Goal: Information Seeking & Learning: Learn about a topic

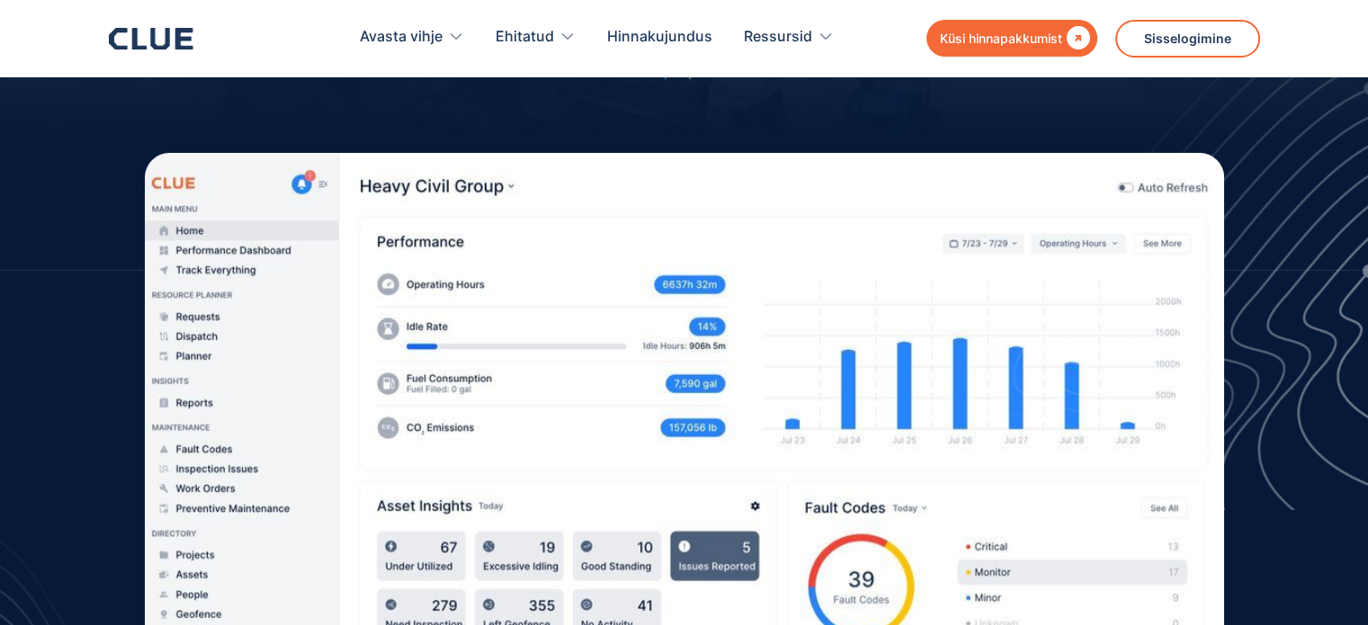
scroll to position [540, 0]
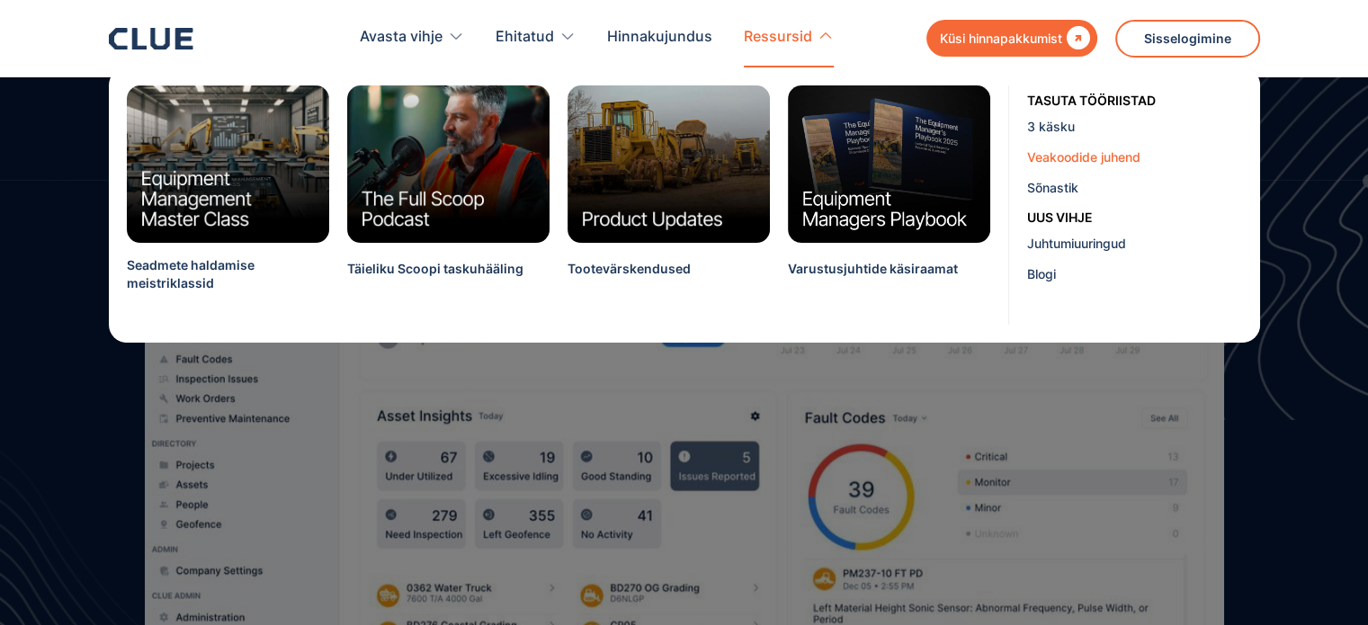
click at [1072, 160] on font "Veakoodide juhend" at bounding box center [1083, 156] width 113 height 15
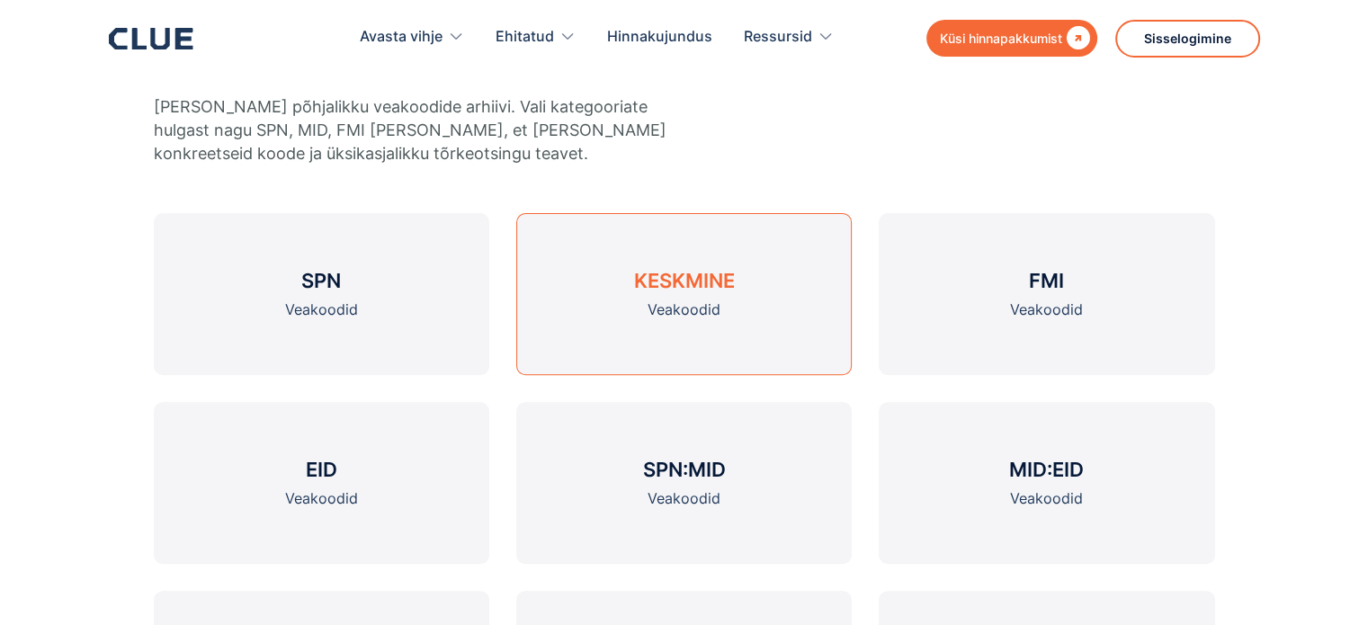
scroll to position [630, 0]
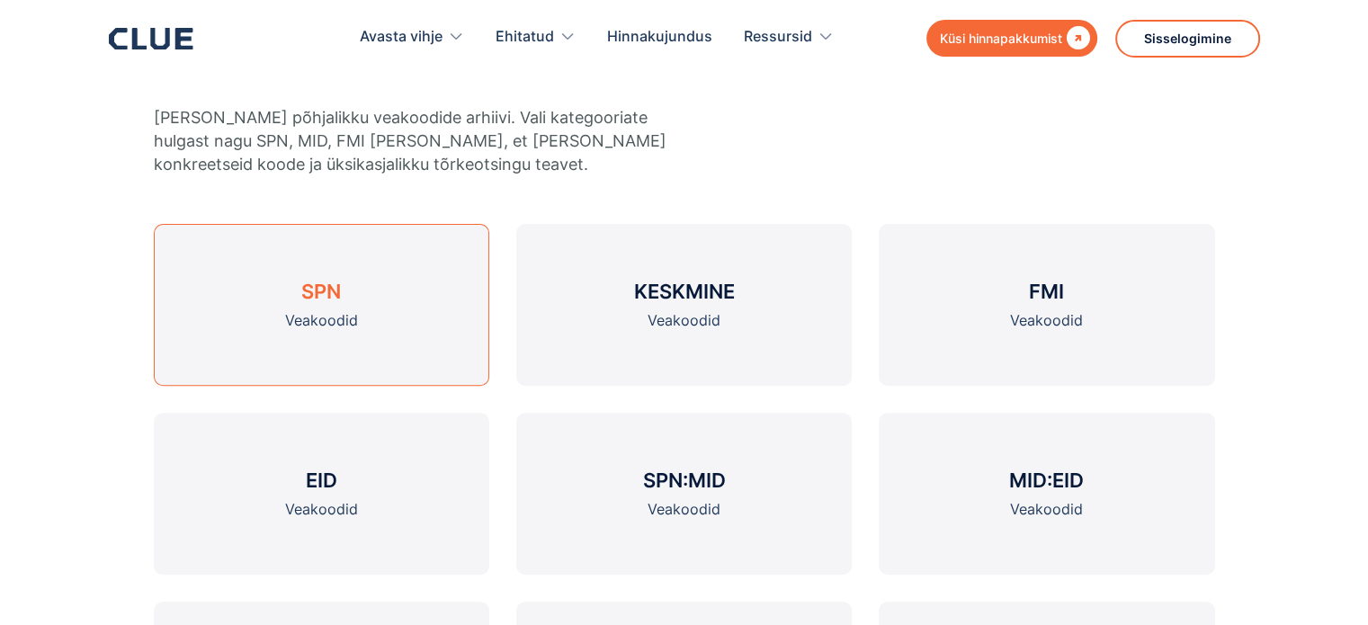
click at [348, 305] on link "SPN Veakoodid" at bounding box center [321, 305] width 335 height 162
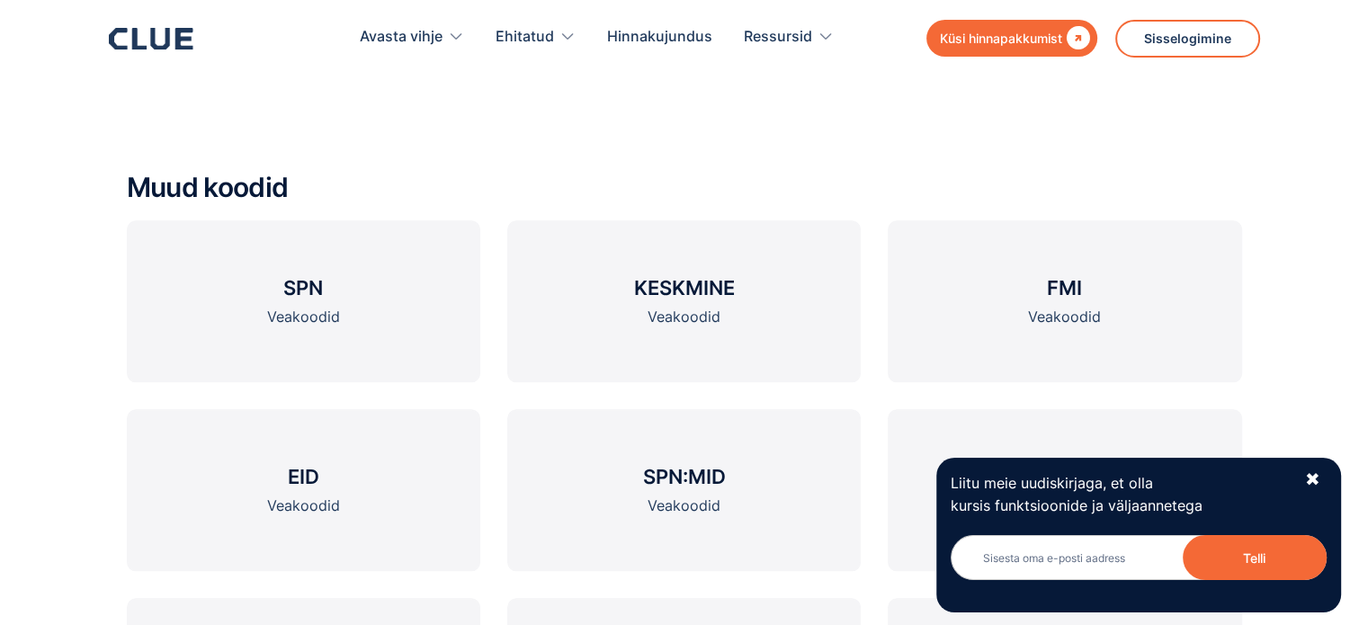
scroll to position [1801, 0]
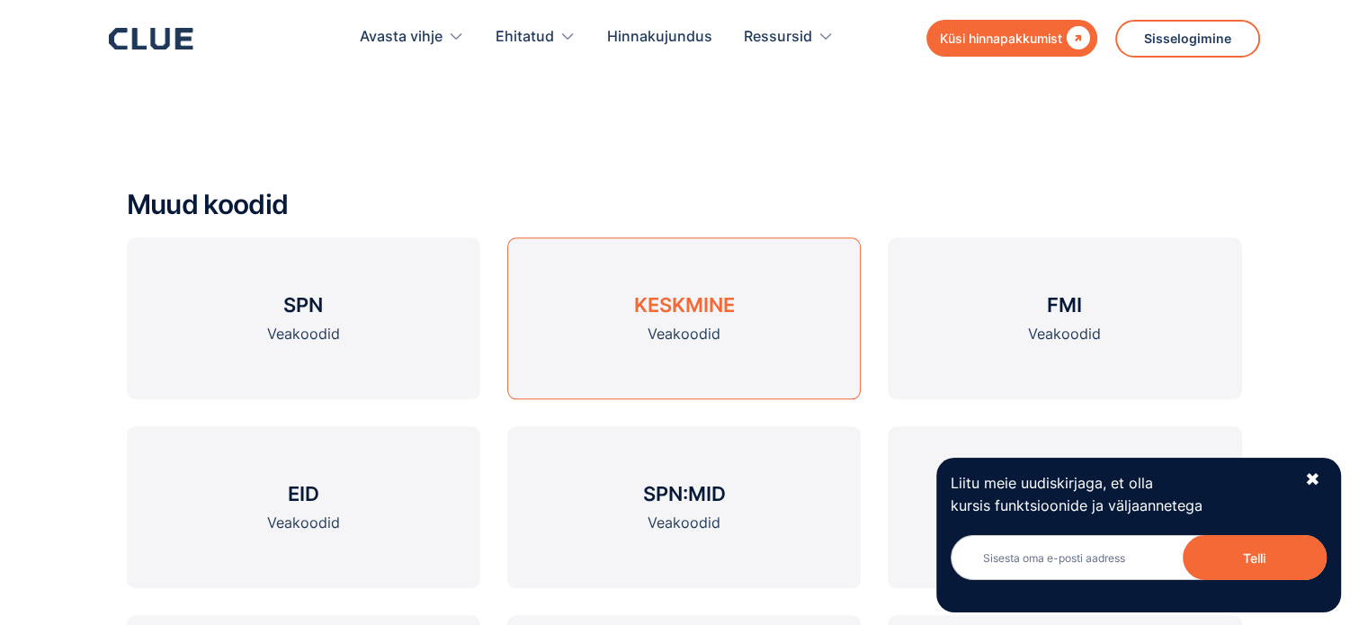
click at [691, 316] on font "KESKMINE" at bounding box center [683, 304] width 101 height 23
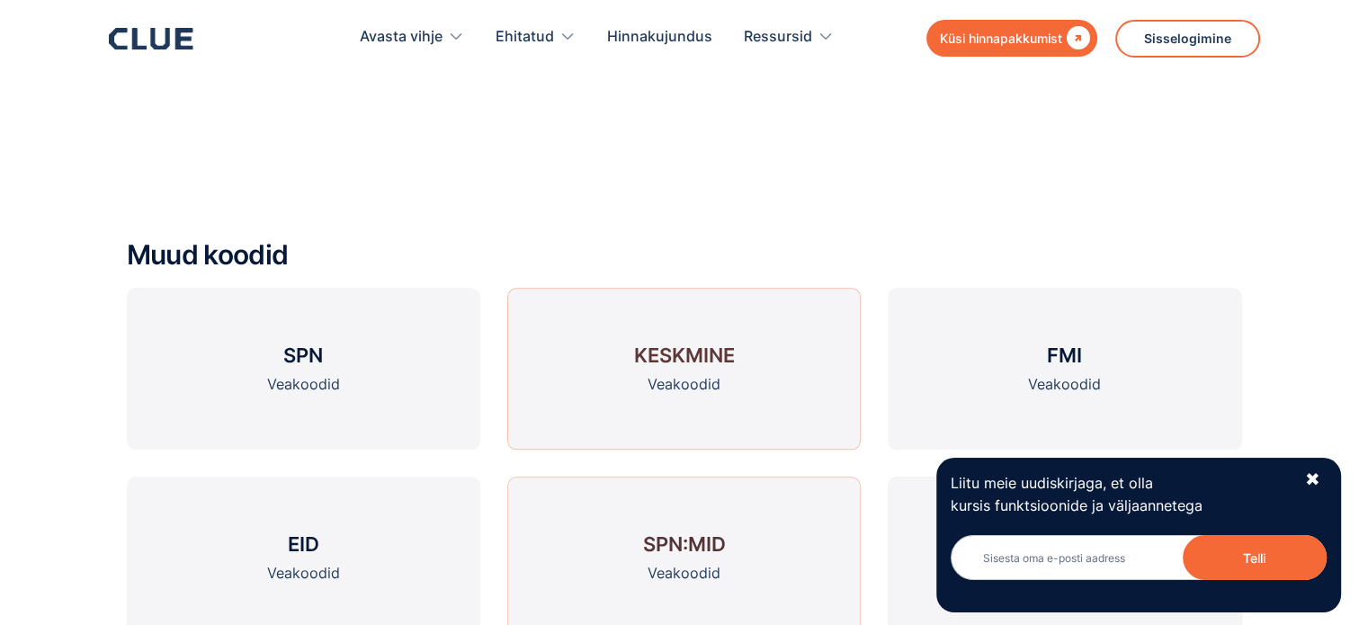
scroll to position [1877, 0]
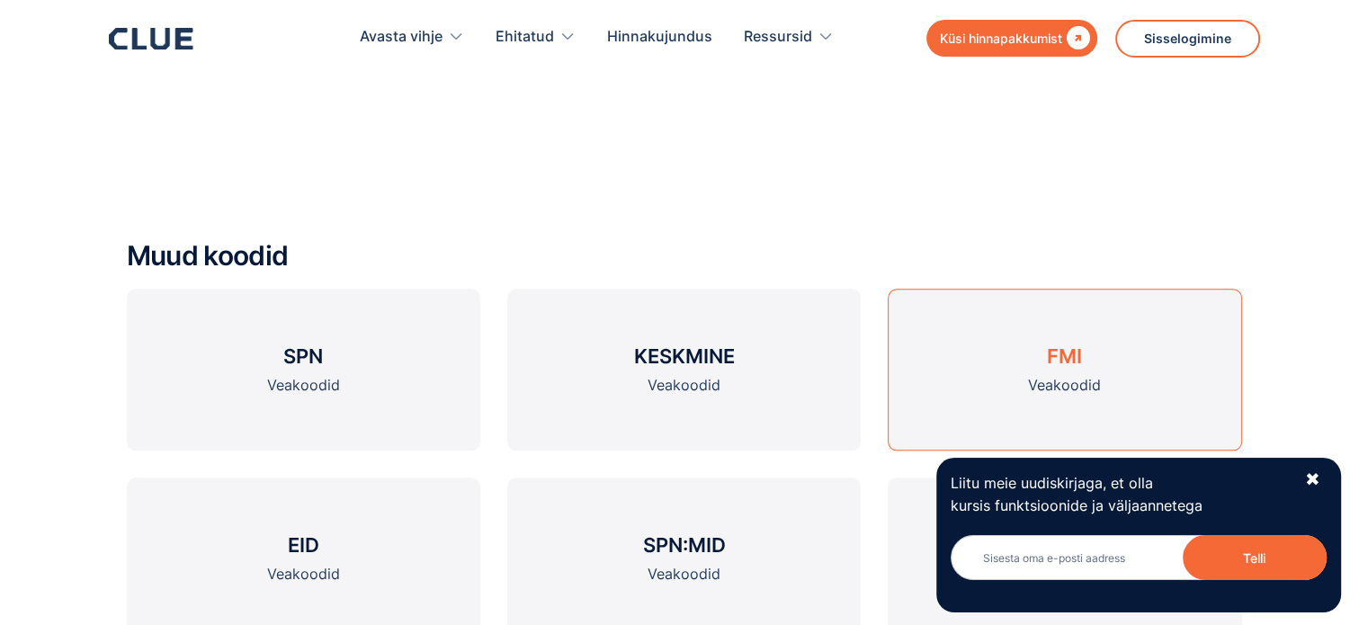
click at [1111, 330] on link "FMI Veakoodid" at bounding box center [1064, 370] width 353 height 162
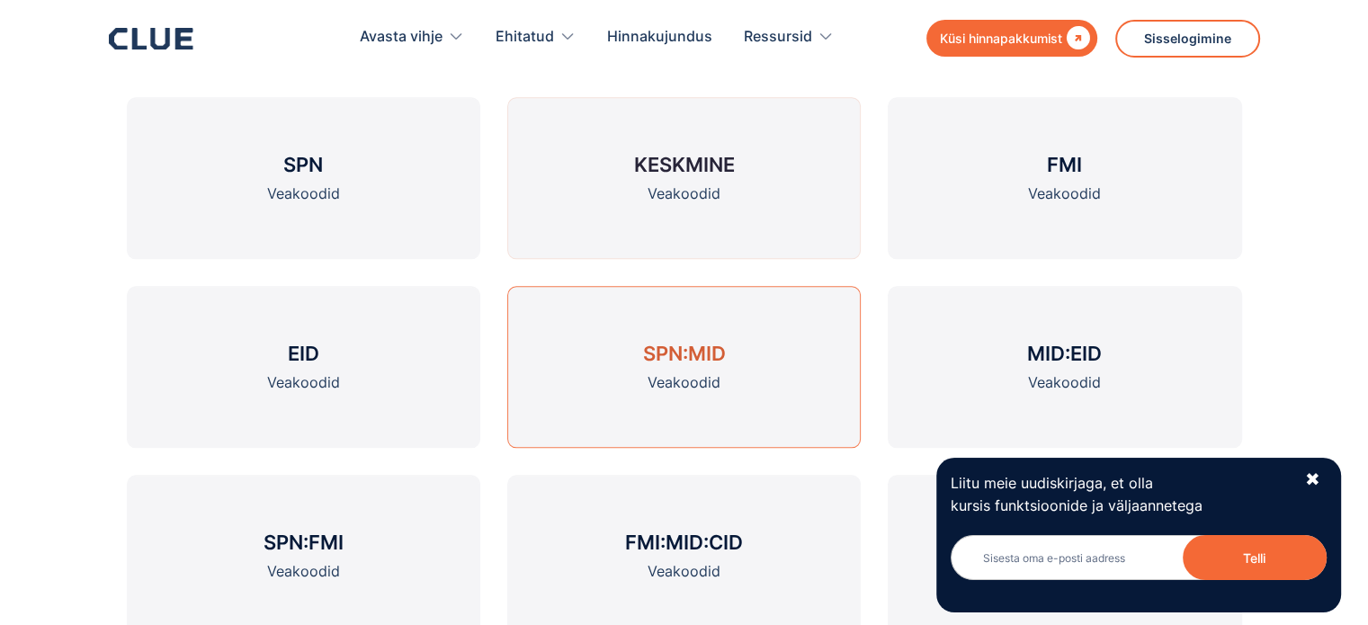
scroll to position [2428, 0]
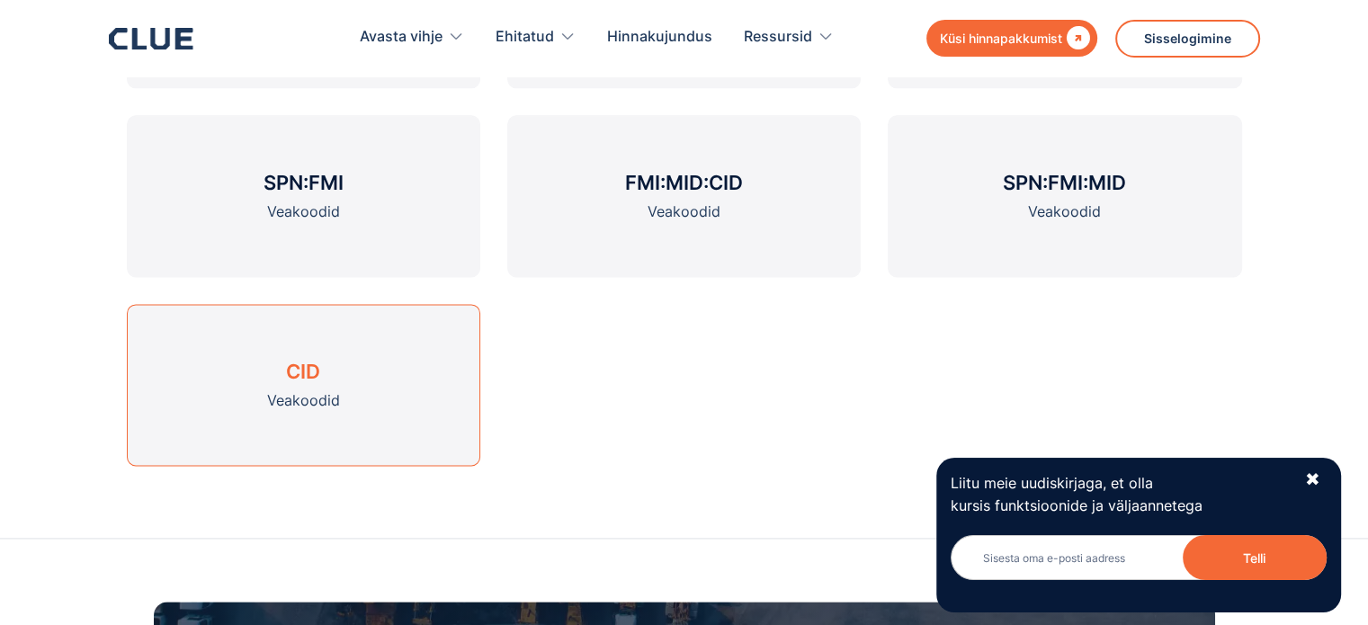
click at [313, 375] on font "CID" at bounding box center [303, 371] width 34 height 23
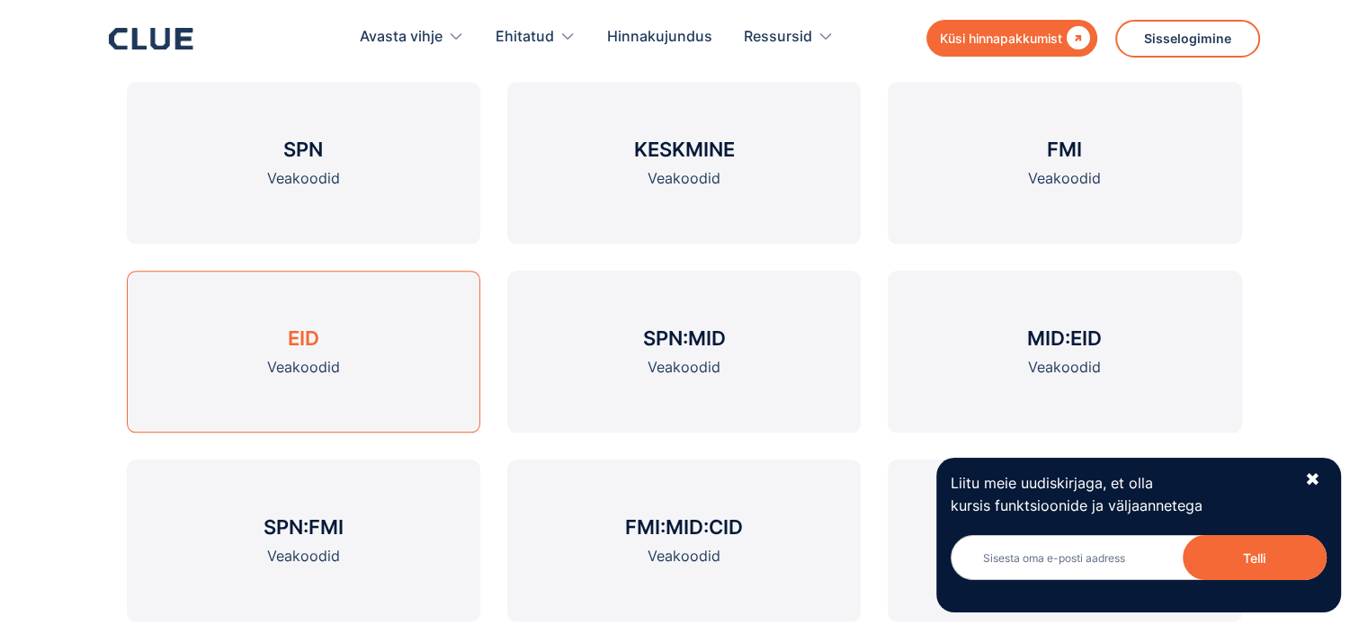
scroll to position [2016, 0]
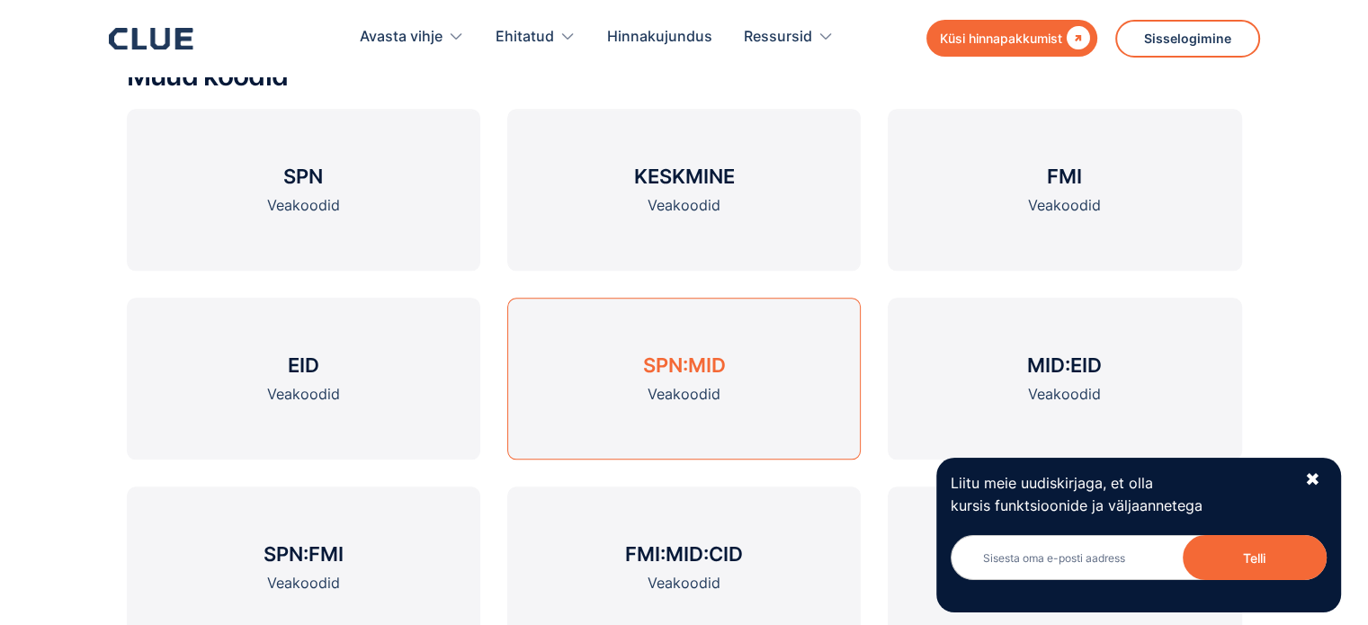
click at [708, 358] on font "SPN:MID" at bounding box center [683, 364] width 83 height 23
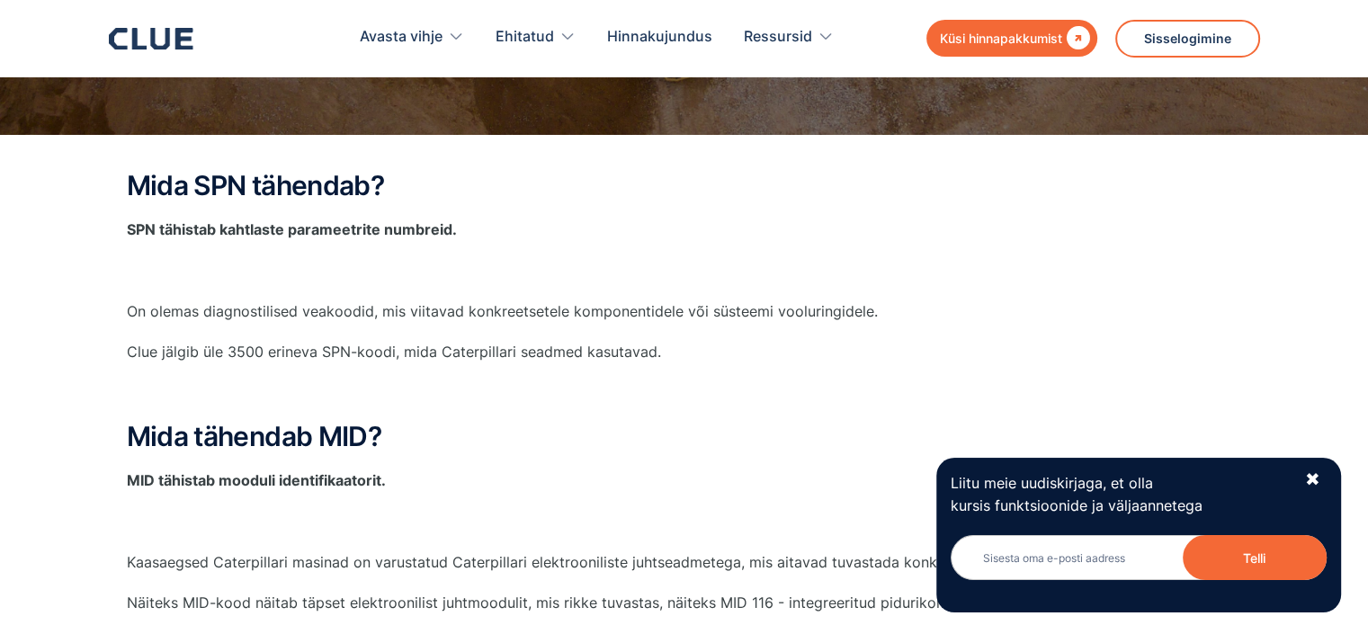
scroll to position [270, 0]
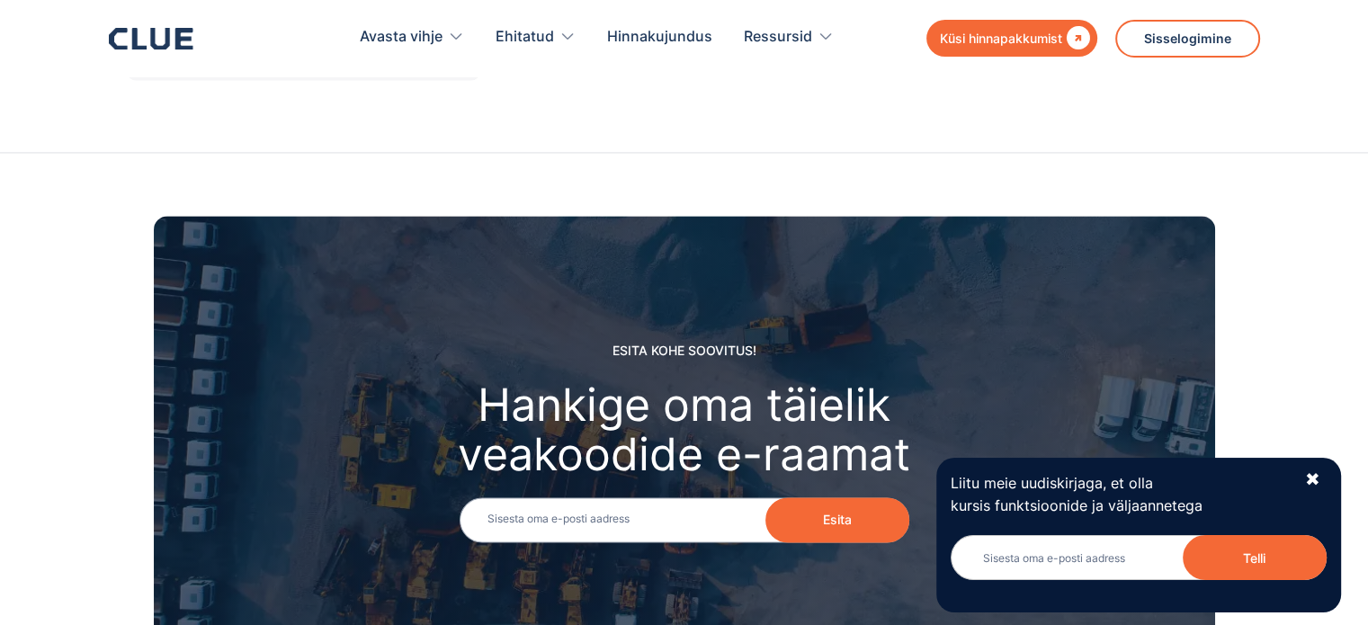
scroll to position [1854, 0]
